Goal: Find specific page/section: Find specific page/section

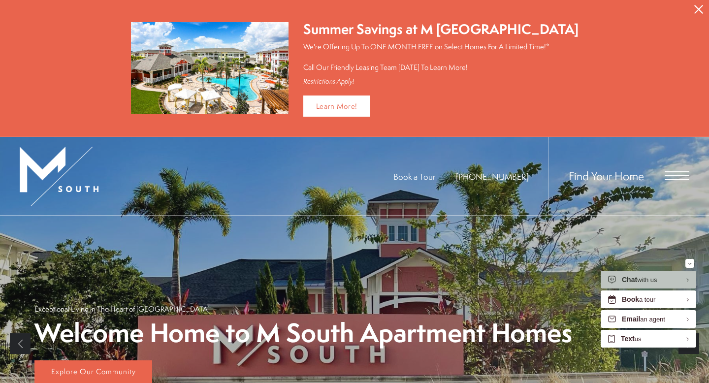
click at [680, 172] on span "Open Menu" at bounding box center [677, 175] width 25 height 9
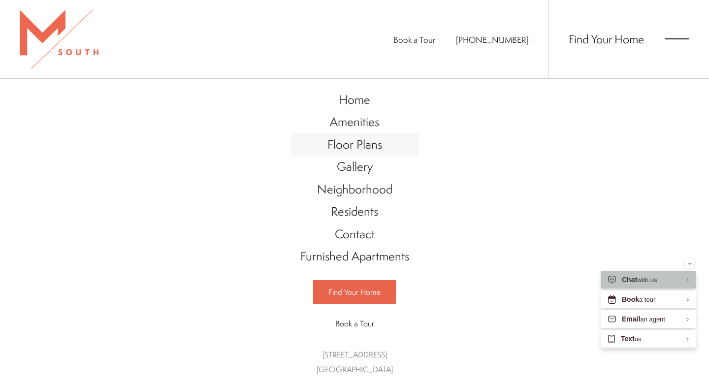
click at [355, 140] on span "Floor Plans" at bounding box center [355, 144] width 55 height 17
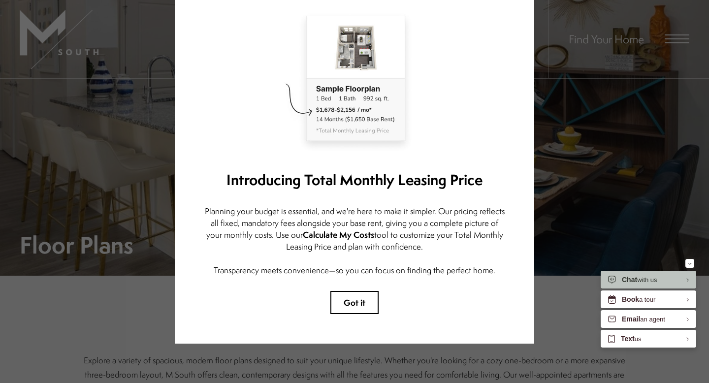
scroll to position [64, 0]
click at [352, 292] on button "Got it" at bounding box center [354, 302] width 48 height 23
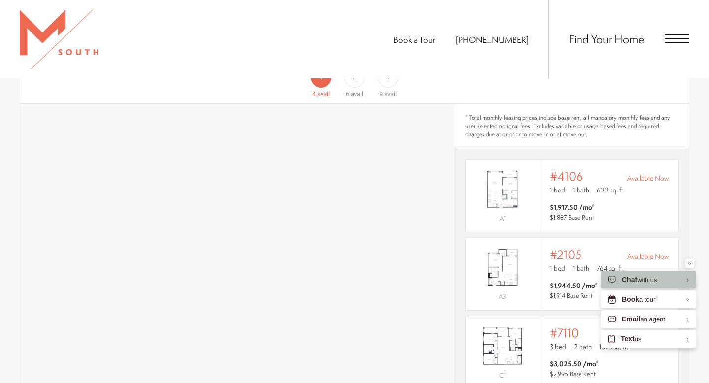
scroll to position [647, 0]
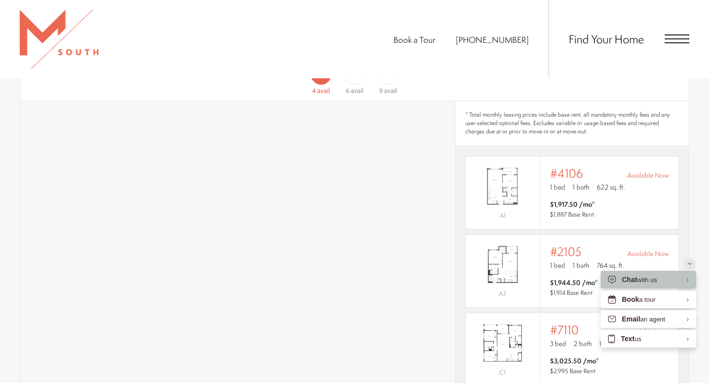
click at [692, 264] on button "Minimize" at bounding box center [690, 263] width 9 height 9
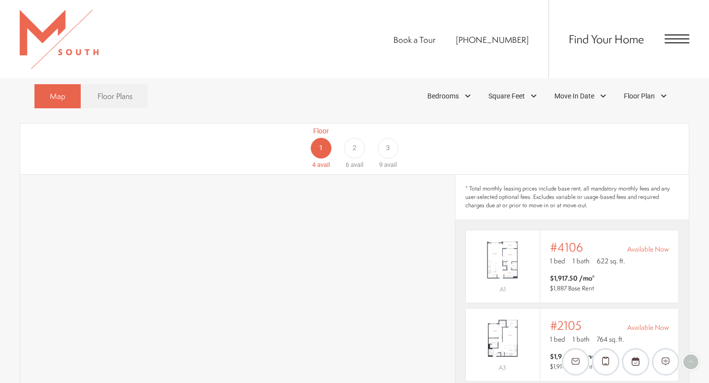
scroll to position [562, 0]
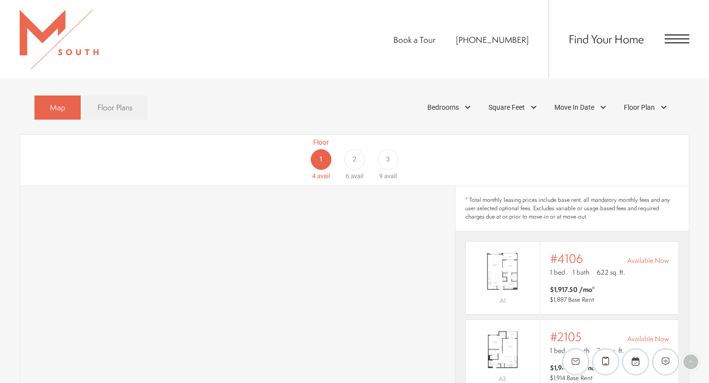
click at [138, 96] on link "Floor Plans" at bounding box center [115, 108] width 66 height 24
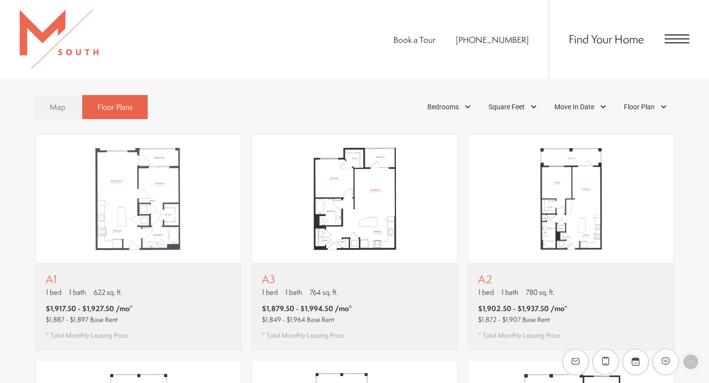
scroll to position [563, 0]
